Goal: Task Accomplishment & Management: Manage account settings

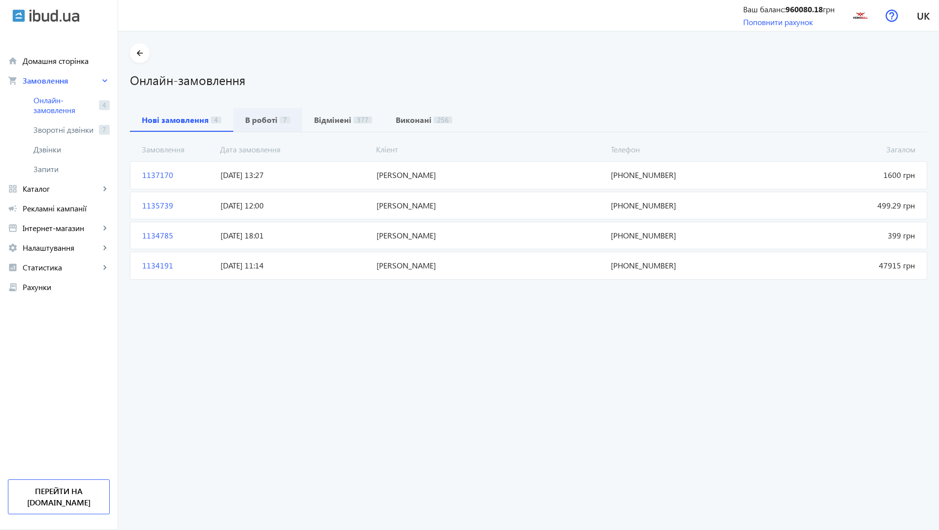
click at [257, 121] on b "В роботі" at bounding box center [261, 120] width 32 height 8
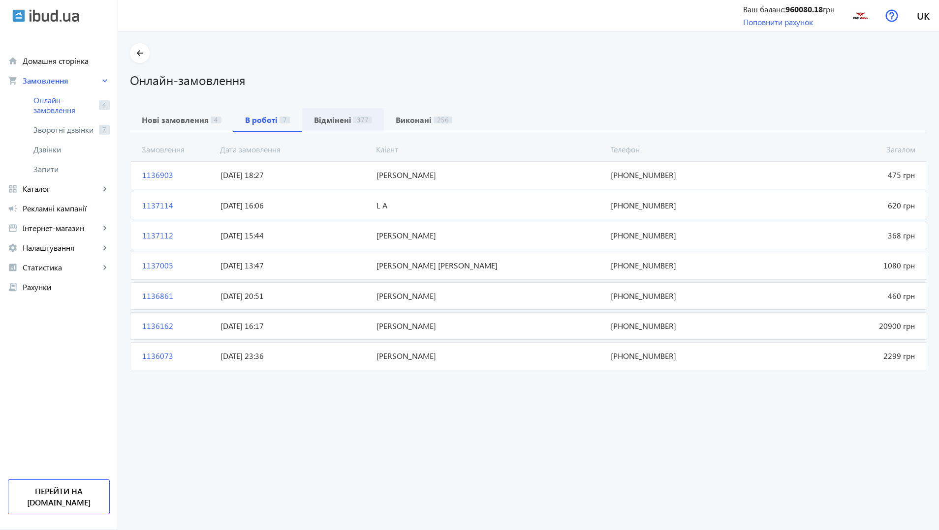
click at [345, 124] on span "Відмінені 377" at bounding box center [343, 120] width 58 height 8
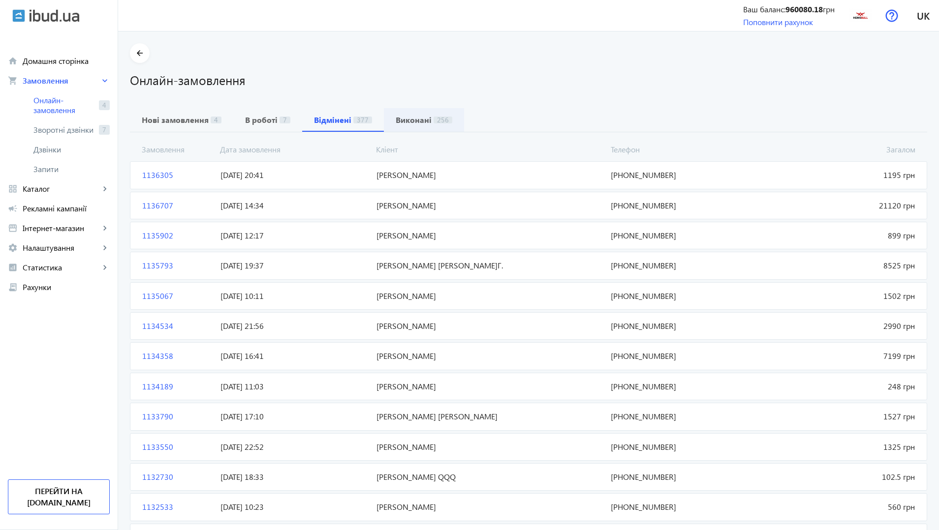
click at [406, 118] on b "Виконані" at bounding box center [414, 120] width 36 height 8
click at [59, 130] on span "Зворотні дзвінки" at bounding box center [64, 130] width 62 height 10
